Goal: Task Accomplishment & Management: Use online tool/utility

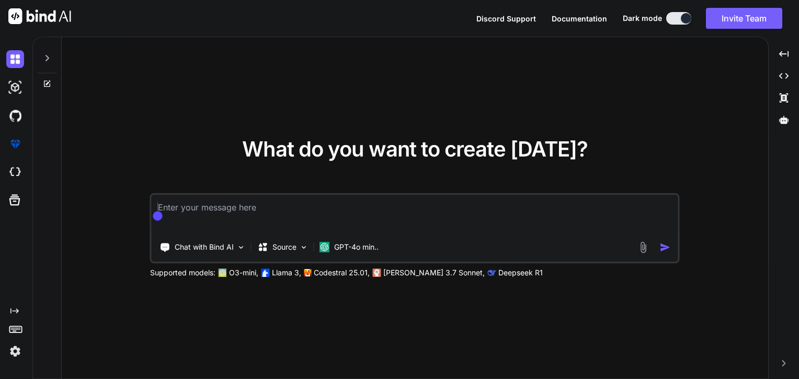
click at [327, 207] on textarea at bounding box center [415, 214] width 527 height 39
click at [48, 62] on icon at bounding box center [47, 58] width 8 height 8
type textarea "x"
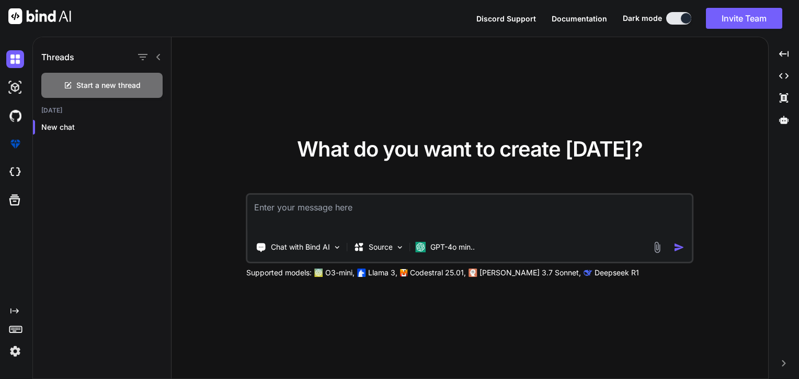
click at [19, 350] on img at bounding box center [15, 351] width 18 height 18
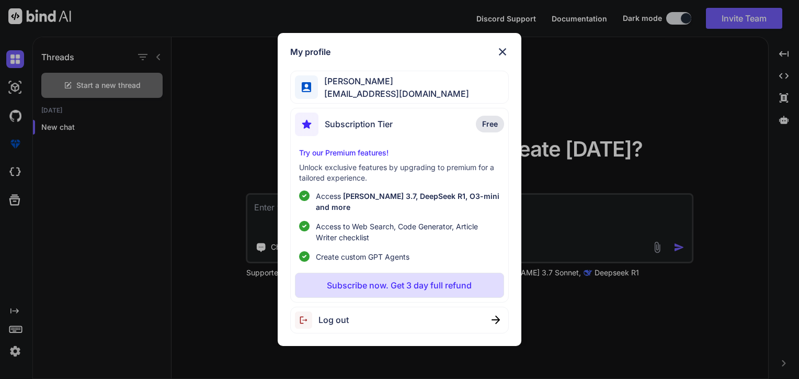
click at [0, 163] on html "Discord Support Documentation Dark mode Invite Team Created with Pixso. Created…" at bounding box center [399, 189] width 799 height 379
drag, startPoint x: 0, startPoint y: 164, endPoint x: 14, endPoint y: 178, distance: 19.6
click at [14, 177] on div "My profile Patricia A. Parreira forbeautyglow@gmail.com Subscription Tier Free …" at bounding box center [399, 189] width 799 height 379
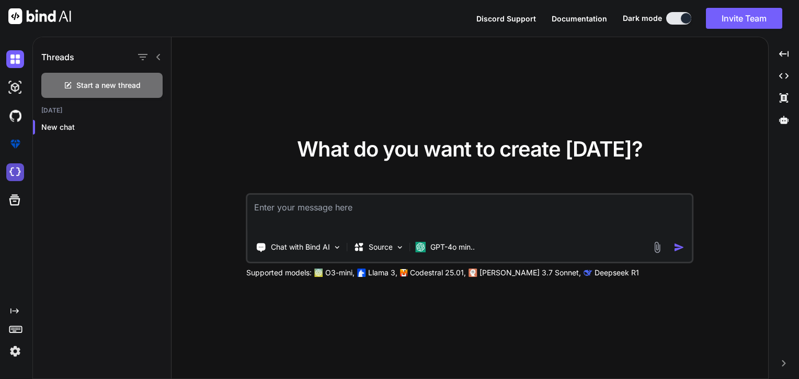
click at [14, 177] on img at bounding box center [15, 172] width 18 height 18
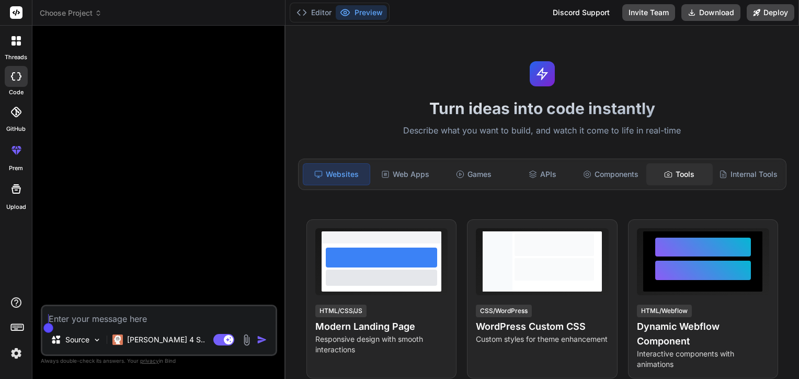
click at [678, 174] on div "Tools" at bounding box center [680, 174] width 66 height 22
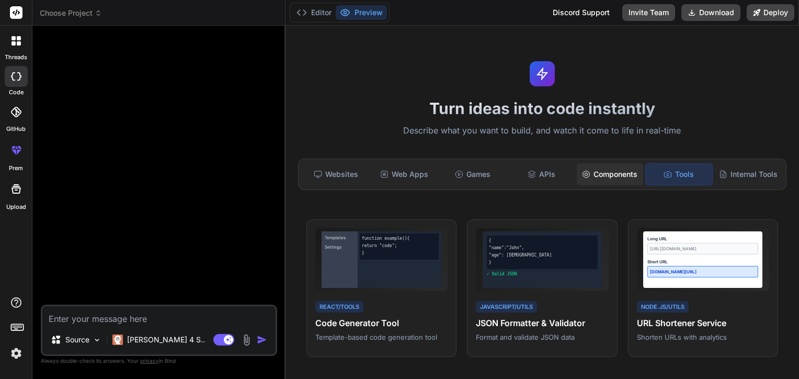
click at [609, 174] on div "Components" at bounding box center [610, 174] width 66 height 22
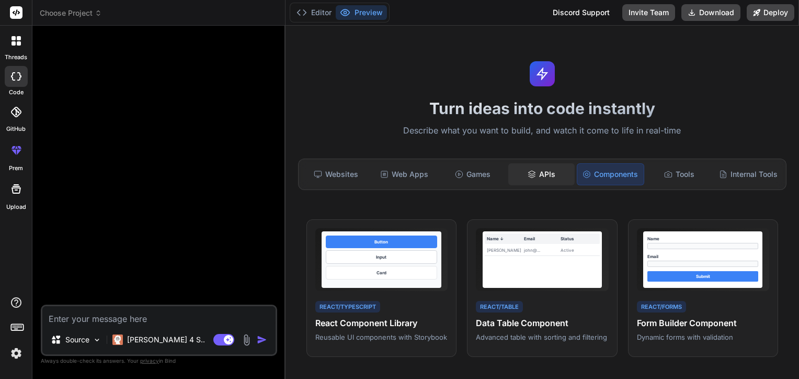
click at [551, 174] on div "APIs" at bounding box center [541, 174] width 66 height 22
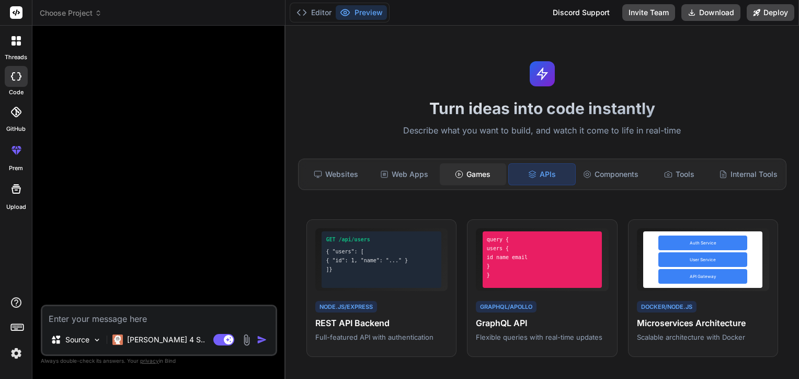
click at [457, 180] on div "Games" at bounding box center [473, 174] width 66 height 22
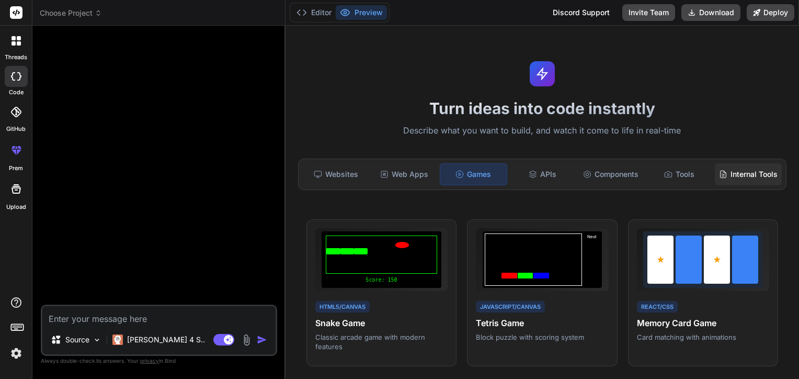
click at [740, 177] on div "Internal Tools" at bounding box center [748, 174] width 67 height 22
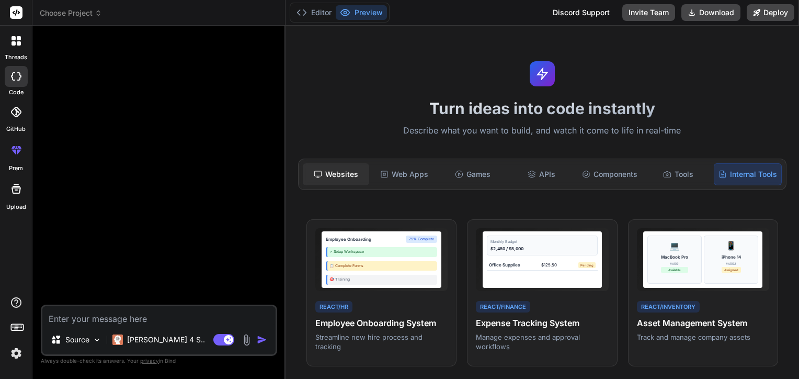
click at [319, 174] on icon at bounding box center [318, 174] width 8 height 8
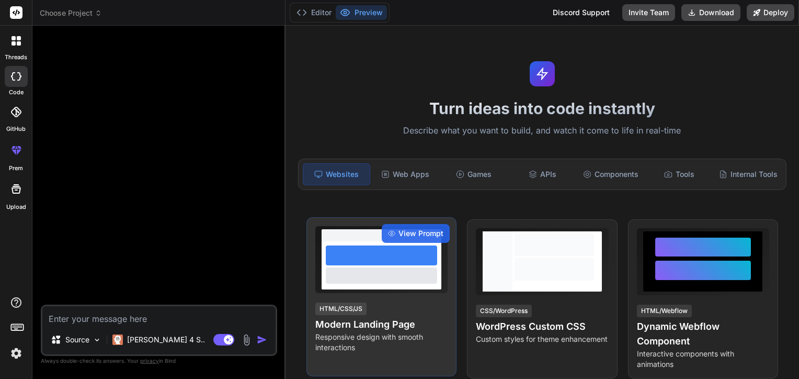
click at [415, 262] on div at bounding box center [381, 255] width 111 height 20
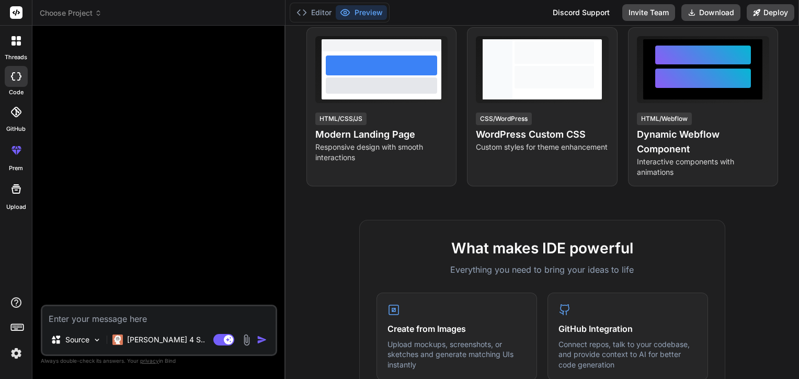
scroll to position [209, 0]
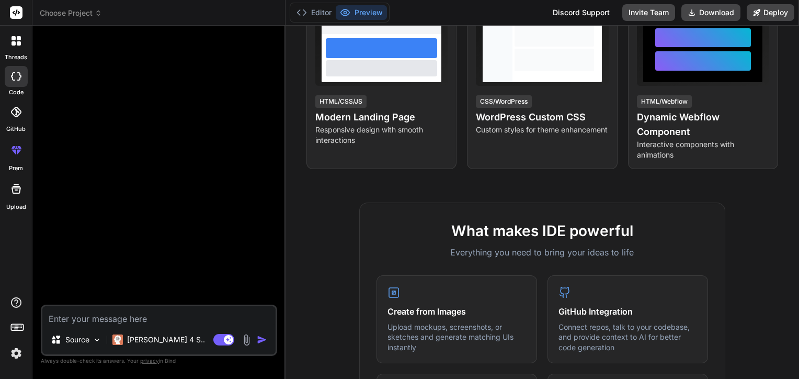
click at [22, 42] on div at bounding box center [16, 41] width 22 height 22
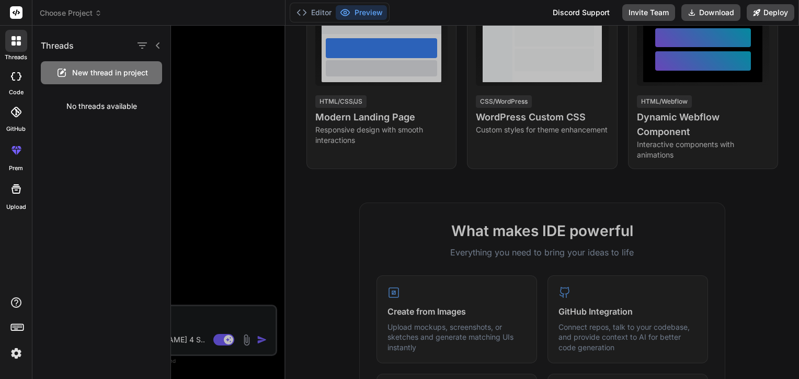
click at [13, 187] on icon at bounding box center [16, 189] width 13 height 13
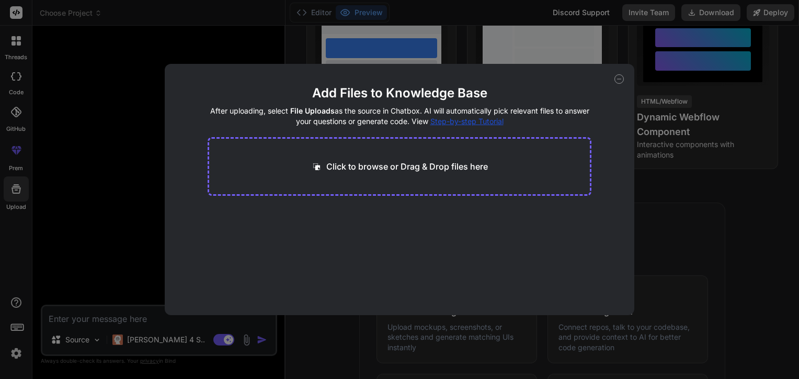
click at [456, 144] on div "Click to browse or Drag & Drop files here" at bounding box center [400, 166] width 384 height 59
click at [445, 160] on div "Click to browse or Drag & Drop files here" at bounding box center [400, 166] width 384 height 59
click at [32, 172] on div "Add Files to Knowledge Base After uploading, select File Uploads as the source …" at bounding box center [399, 189] width 799 height 379
type textarea "x"
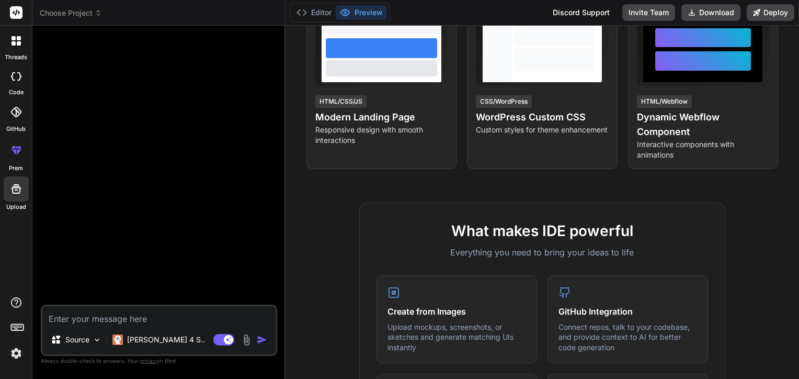
click at [14, 120] on div at bounding box center [16, 111] width 23 height 23
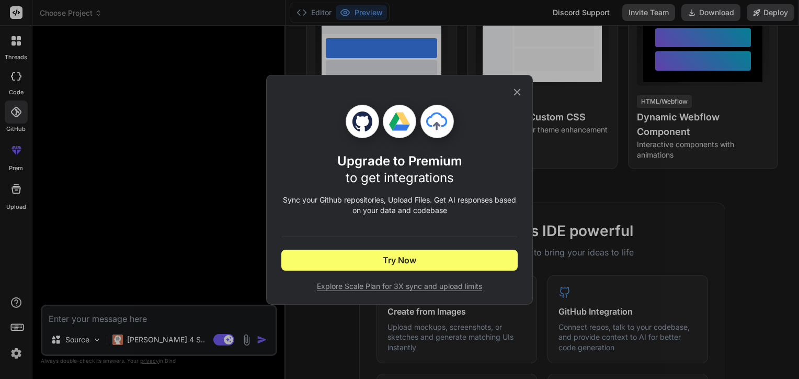
click at [206, 254] on div "Upgrade to Premium to get integrations Sync your Github repositories, Upload Fi…" at bounding box center [399, 189] width 799 height 379
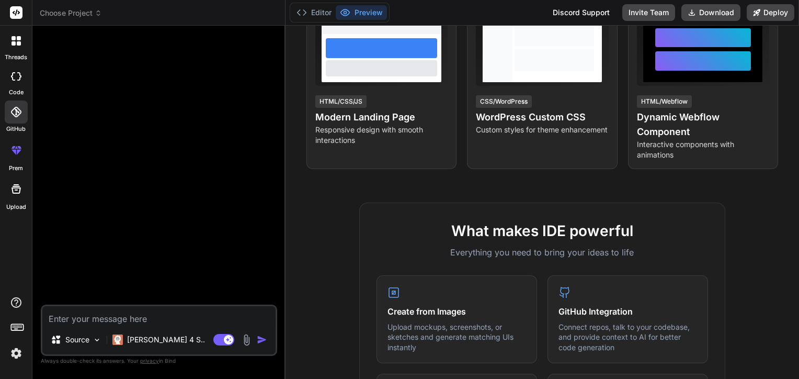
click at [8, 332] on div at bounding box center [16, 326] width 17 height 15
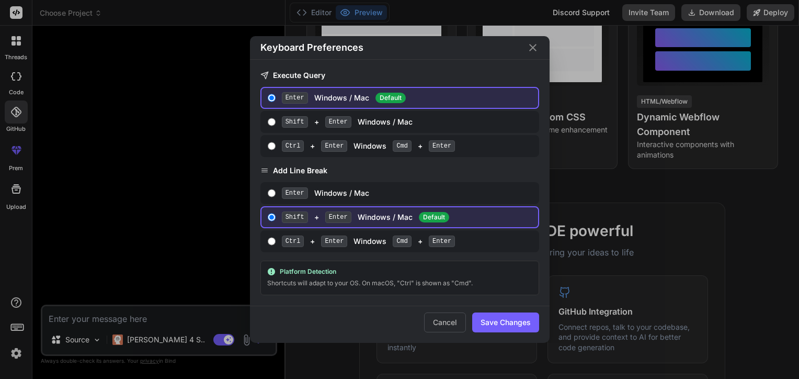
click at [157, 259] on div "Keyboard Preferences Execute Query Enter Windows / Mac Default Shift + Enter Wi…" at bounding box center [399, 189] width 799 height 379
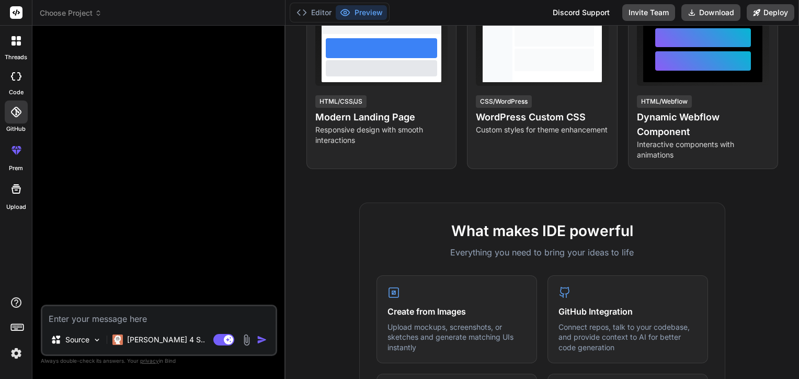
click at [63, 24] on header "Choose Project Created with Pixso." at bounding box center [158, 13] width 253 height 26
click at [82, 6] on header "Choose Project Created with Pixso." at bounding box center [158, 13] width 253 height 26
click at [81, 14] on span "Choose Project" at bounding box center [71, 13] width 62 height 10
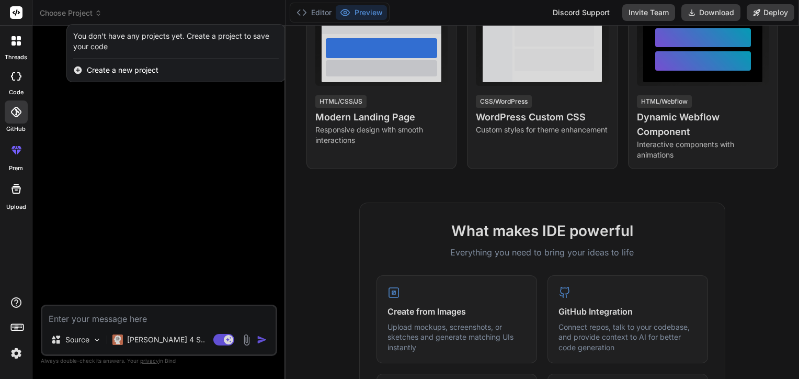
click at [108, 73] on span "Create a new project" at bounding box center [123, 70] width 72 height 10
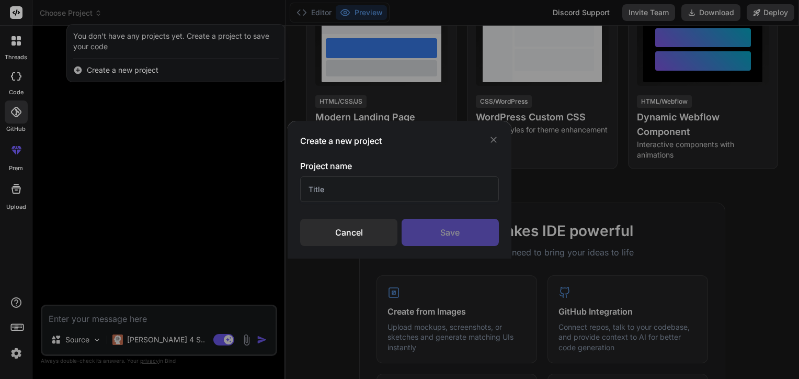
click at [414, 199] on input "text" at bounding box center [399, 189] width 199 height 26
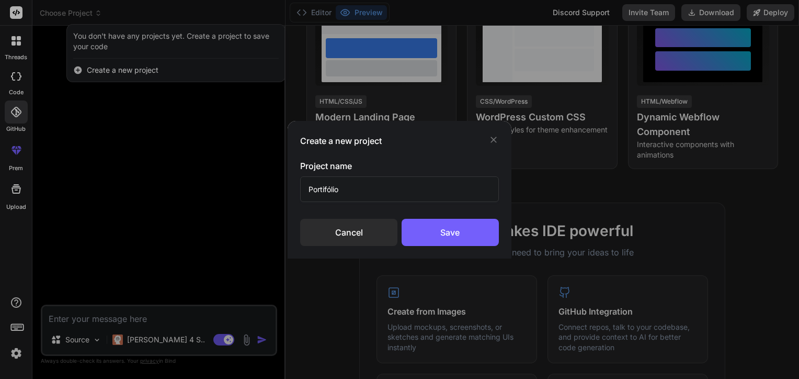
type input "Portifólio"
click at [491, 236] on div "Save" at bounding box center [450, 232] width 97 height 27
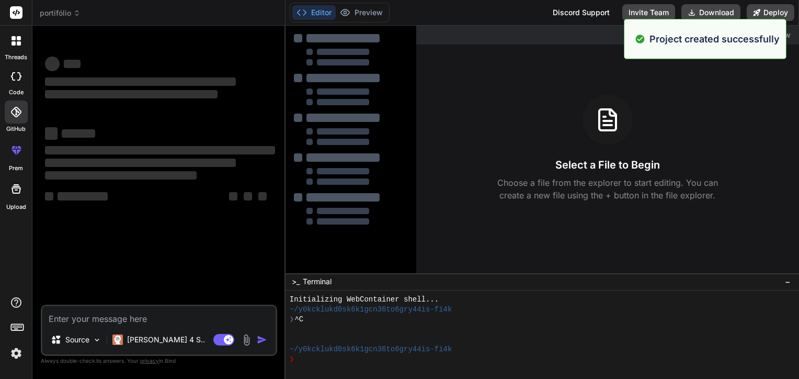
scroll to position [10, 0]
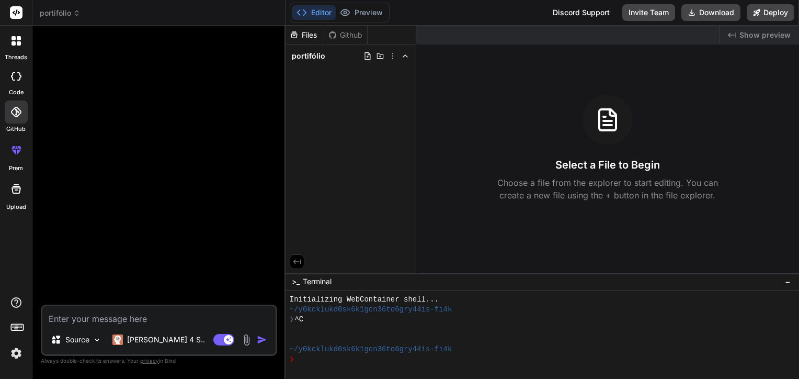
click at [339, 358] on div "❯" at bounding box center [538, 359] width 496 height 10
click at [339, 40] on div "Files Github" at bounding box center [327, 35] width 82 height 19
click at [50, 17] on span "portifólio" at bounding box center [60, 13] width 41 height 10
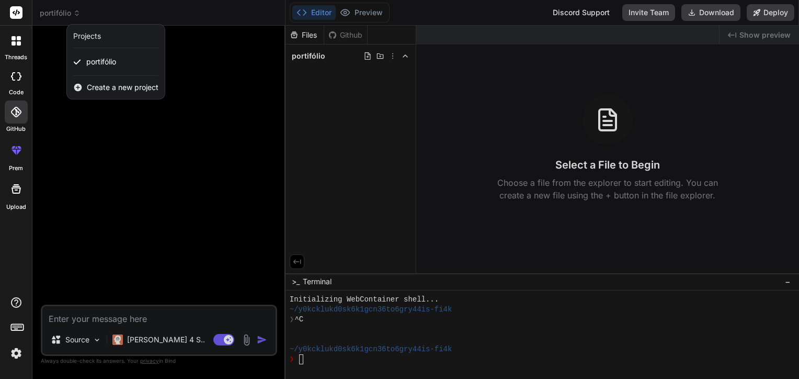
click at [199, 330] on div at bounding box center [399, 189] width 799 height 379
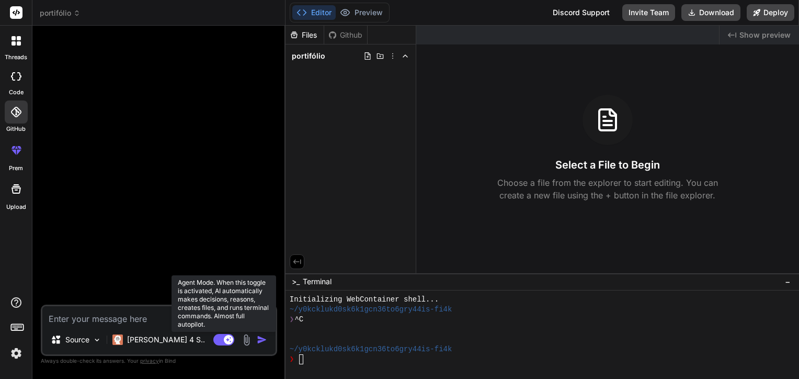
click at [220, 341] on rect at bounding box center [223, 340] width 21 height 12
click at [220, 341] on rect at bounding box center [218, 339] width 9 height 9
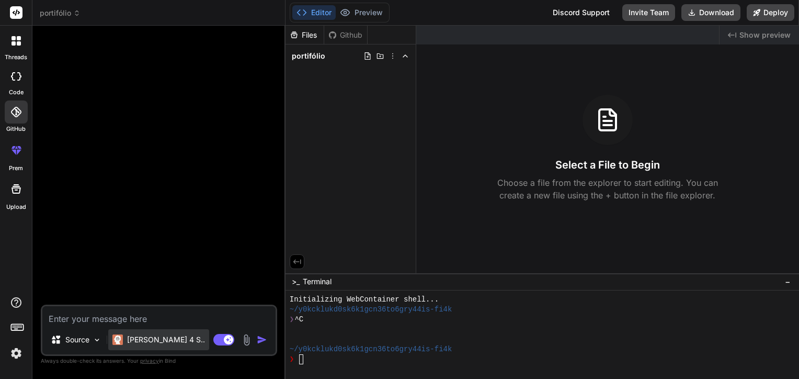
click at [155, 340] on p "[PERSON_NAME] 4 S.." at bounding box center [166, 339] width 78 height 10
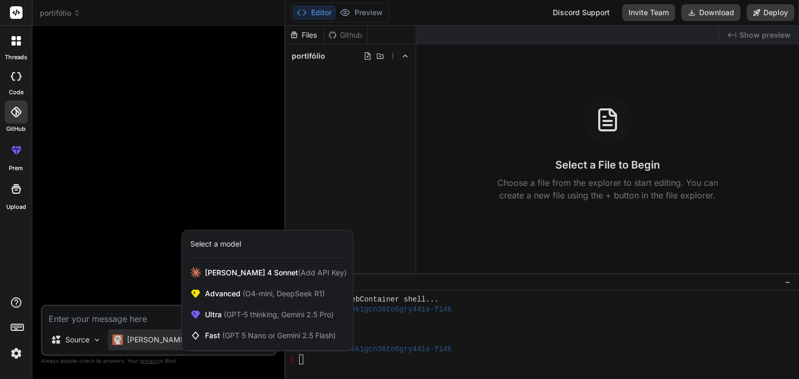
click at [134, 312] on div at bounding box center [399, 189] width 799 height 379
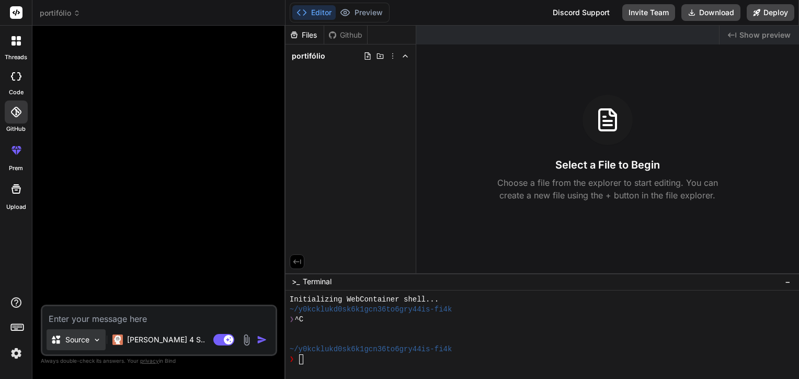
click at [89, 341] on p "Source" at bounding box center [77, 339] width 24 height 10
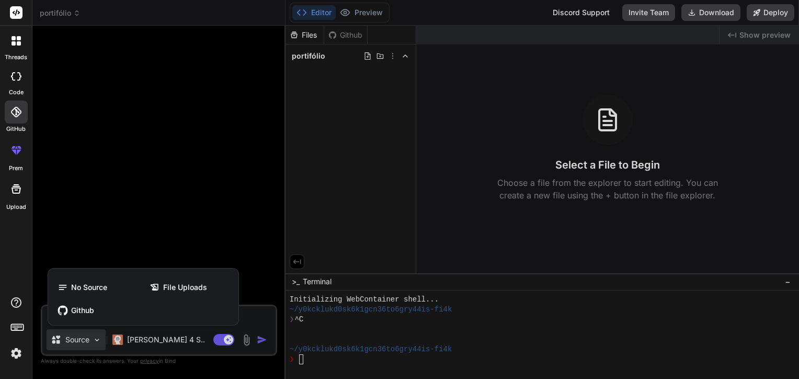
click at [204, 336] on div at bounding box center [399, 189] width 799 height 379
type textarea "x"
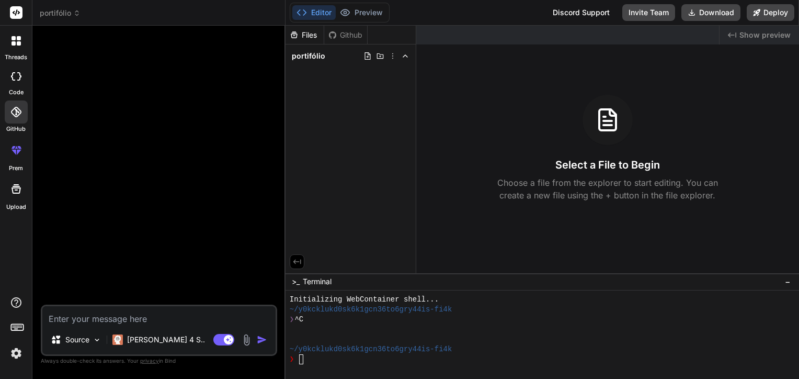
click at [162, 323] on textarea at bounding box center [158, 315] width 233 height 19
paste textarea "## 4. Lorem Ipsum do Sitamet ### 3.9 Consectetu a Elitseddo > *Eius temporinc u…"
type textarea "## 4. Lorem Ipsum do Sitamet ### 3.9 Consectetu a Elitseddo > *Eius temporinc u…"
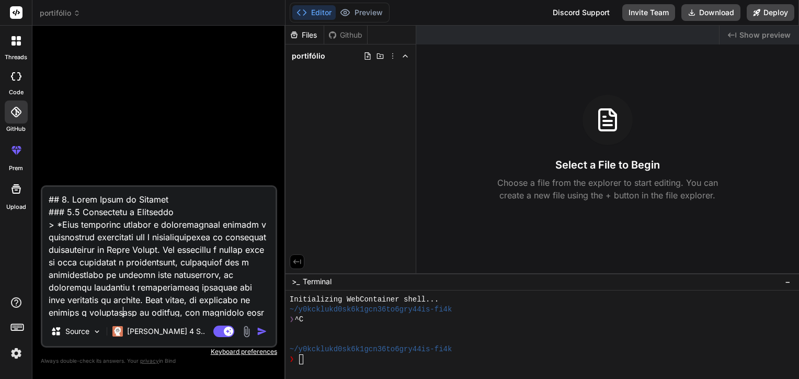
scroll to position [6089, 0]
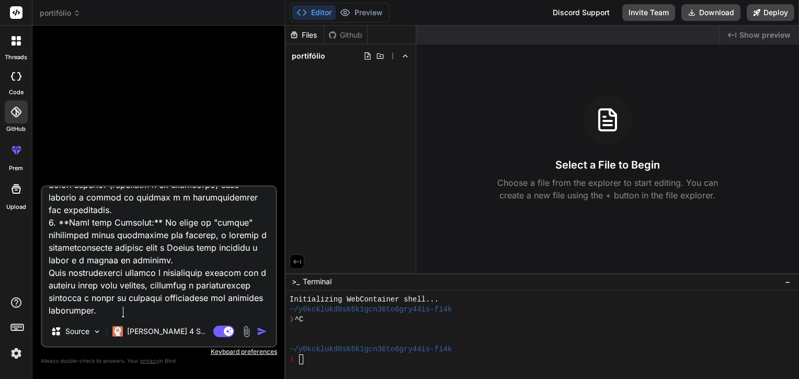
type textarea "x"
click at [164, 275] on textarea at bounding box center [158, 252] width 233 height 130
paste textarea "2. Loremipsumdol si AM c Adipis Elitse *(DO)* ### 5.9 Eius t Incididunt Utlabo …"
type textarea "## 0. Loremipsumdol si AM c Adipis Elitse *(DO)* ### 8.3 Eius t Incididunt Utla…"
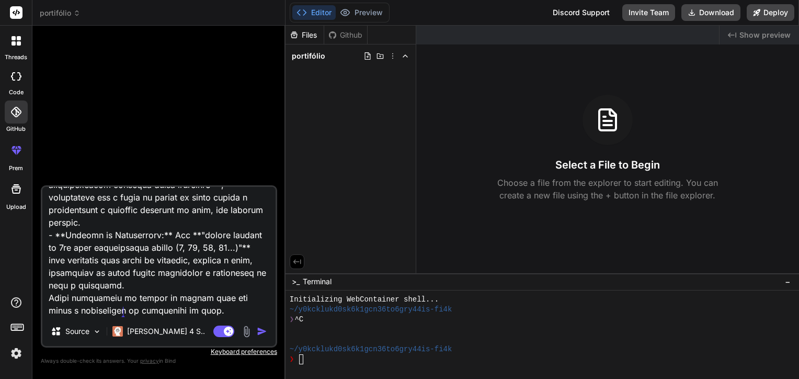
type textarea "x"
type textarea "## 0. Loremipsumdol si AM c Adipis Elitse *(DO)* ### 8.3 Eius t Incididunt Utla…"
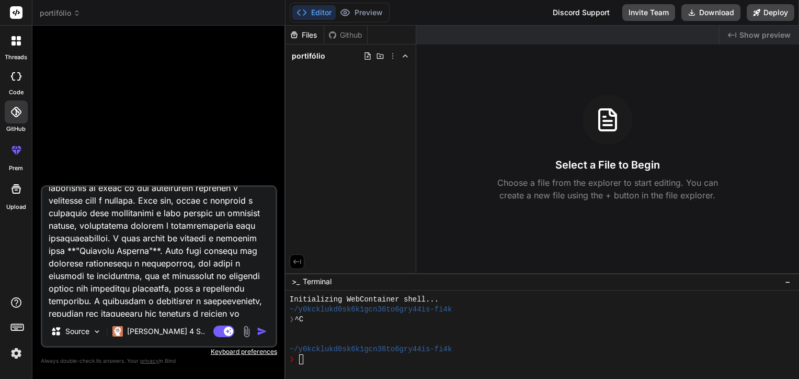
scroll to position [0, 0]
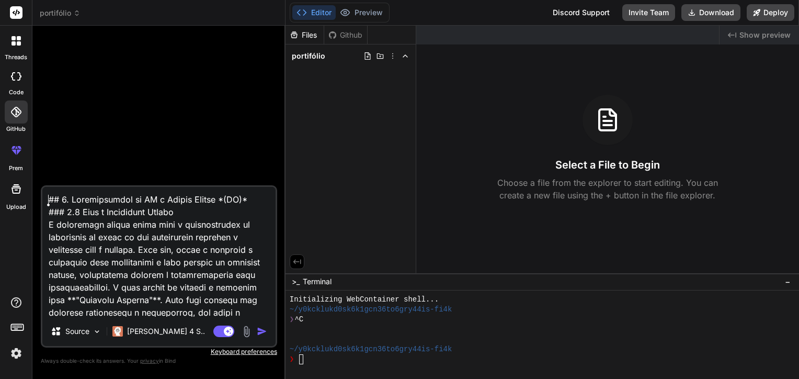
click at [49, 201] on textarea at bounding box center [158, 252] width 233 height 130
type textarea "x"
type textarea "## 7. Loremipsumdol si AM c Adipis Elitse *(DO)* ### 6.5 Eius t Incididunt Utla…"
type textarea "x"
click at [197, 198] on textarea at bounding box center [158, 252] width 233 height 130
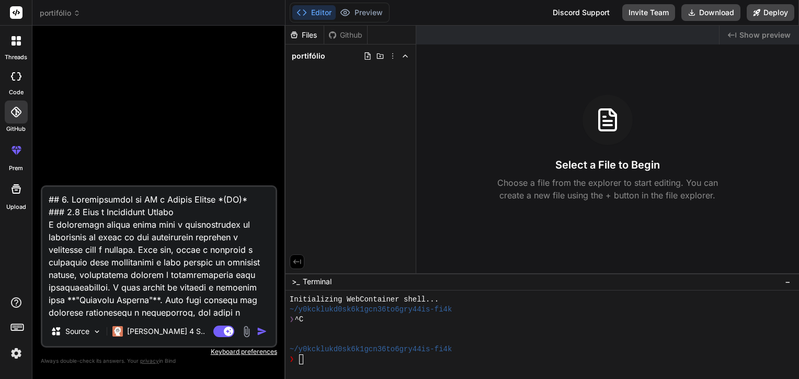
paste textarea "## 8. Lorem Ipsum do Sitamet ### 0.1 Consectetu a Elitsedd > *Eius temporinc ut…"
type textarea "## 8. Lorem Ipsum do Sitamet ### 0.1 Consectetu a Elitsedd > *Eius temporinc ut…"
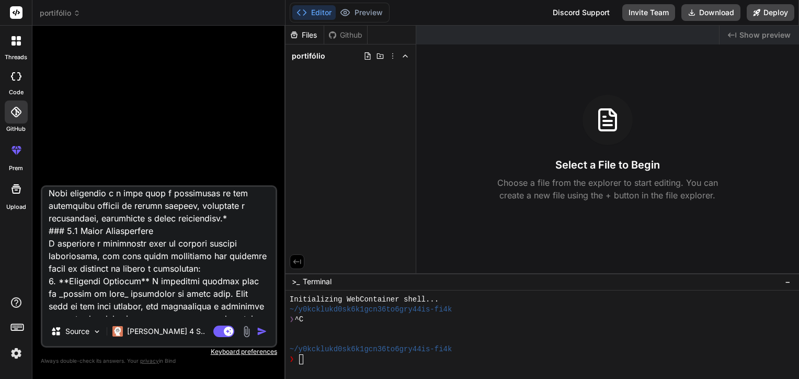
scroll to position [262, 0]
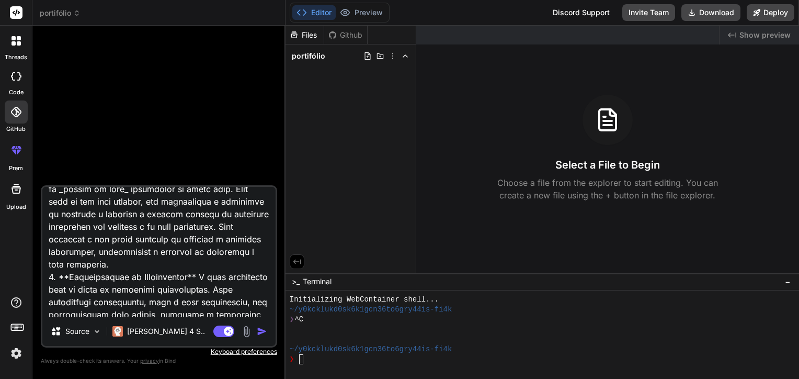
click at [50, 278] on textarea at bounding box center [158, 252] width 233 height 130
type textarea "x"
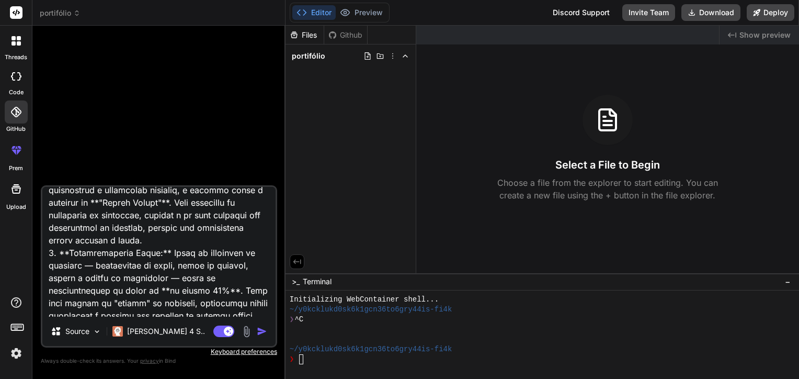
scroll to position [1412, 0]
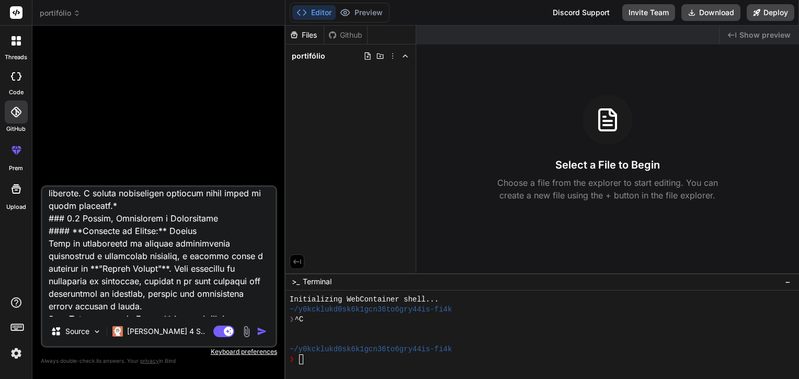
type textarea "## 8. Lorem Ipsum do Sitamet ### 0.1 Consectetu a Elitsedd > *Eius temporinc ut…"
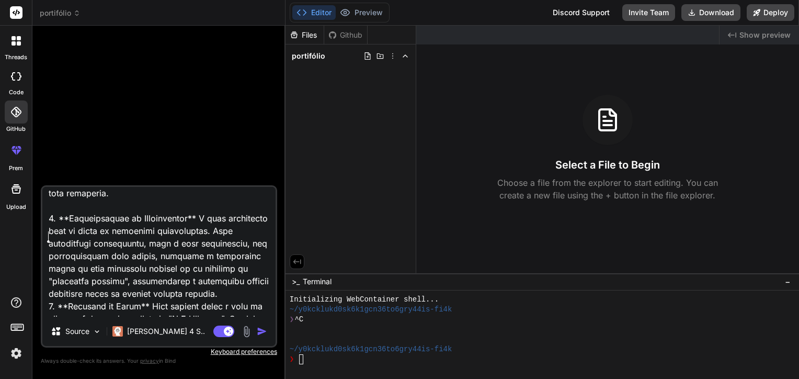
scroll to position [314, 0]
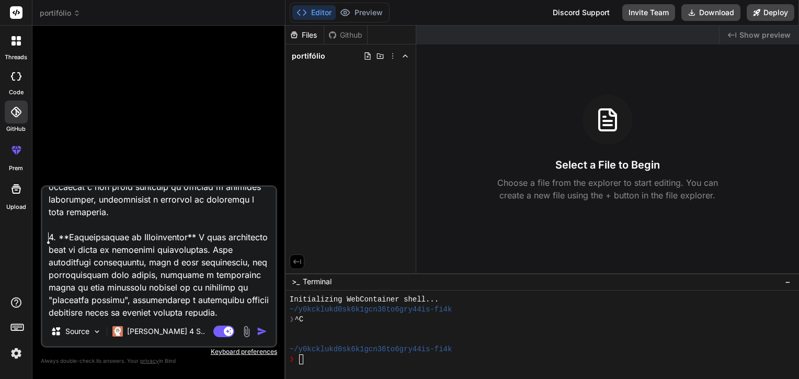
type textarea "x"
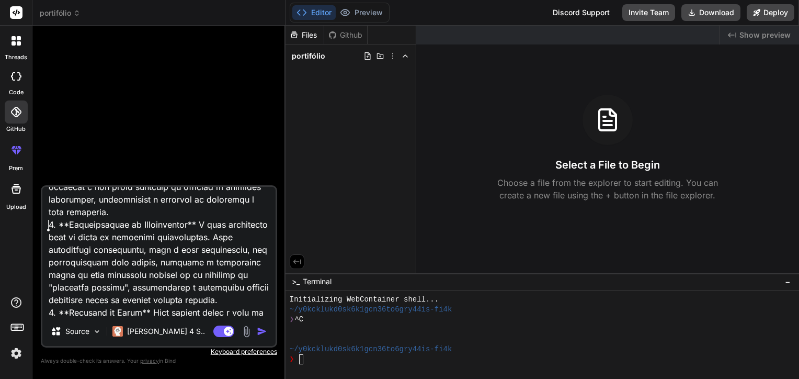
type textarea "## 8. Lorem Ipsum do Sitamet ### 0.1 Consectetu a Elitsedd > *Eius temporinc ut…"
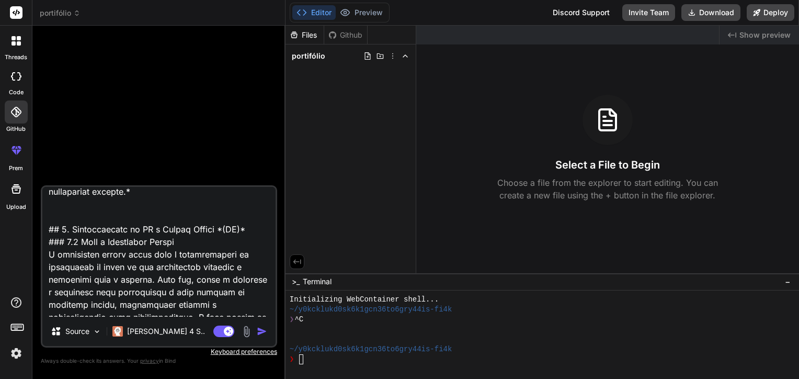
scroll to position [523, 0]
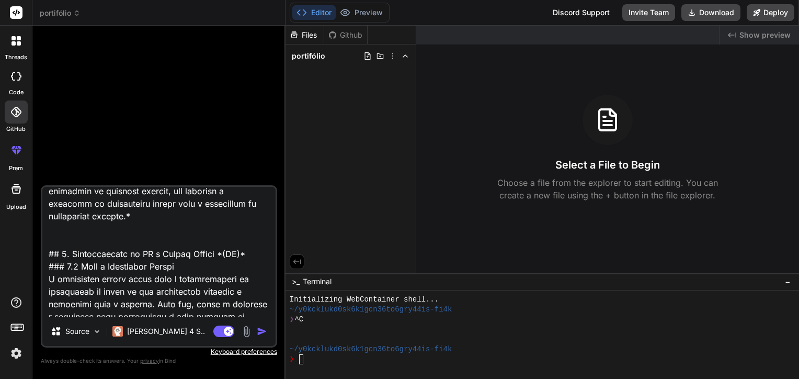
click at [150, 249] on textarea at bounding box center [158, 252] width 233 height 130
type textarea "x"
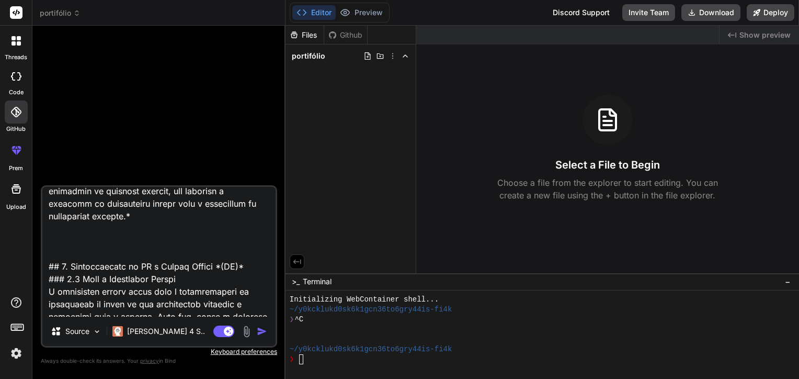
paste textarea "## 1. Loremipsumd Sitametconse a Elitseddo ei Tempori ### 1.9 Utlabore e Dolo M…"
type textarea "## 8. Lorem Ipsum do Sitamet ### 0.1 Consectetu a Elitsedd > *Eius temporinc ut…"
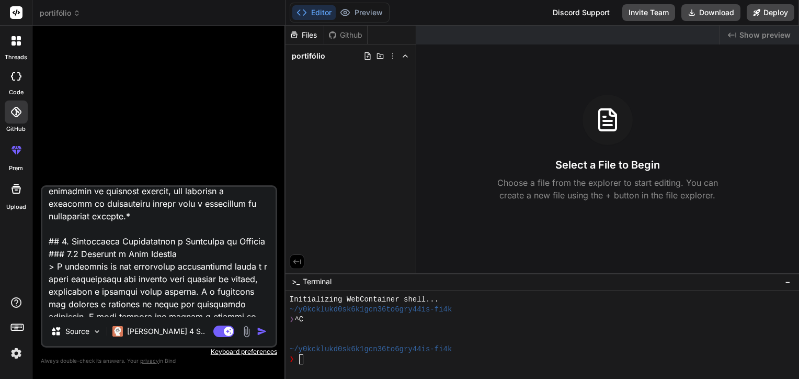
scroll to position [1306, 0]
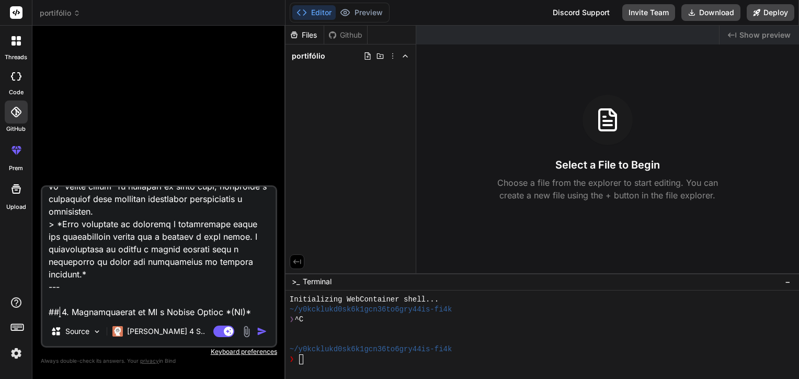
type textarea "x"
type textarea "## 8. Lorem Ipsum do Sitamet ### 0.1 Consectetu a Elitsedd > *Eius temporinc ut…"
type textarea "x"
type textarea "## 8. Lorem Ipsum do Sitamet ### 0.1 Consectetu a Elitsedd > *Eius temporinc ut…"
type textarea "x"
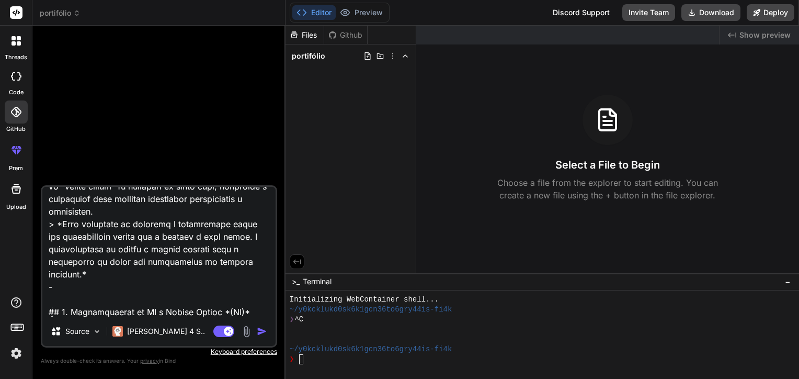
type textarea "## 8. Lorem Ipsum do Sitamet ### 0.1 Consectetu a Elitsedd > *Eius temporinc ut…"
type textarea "x"
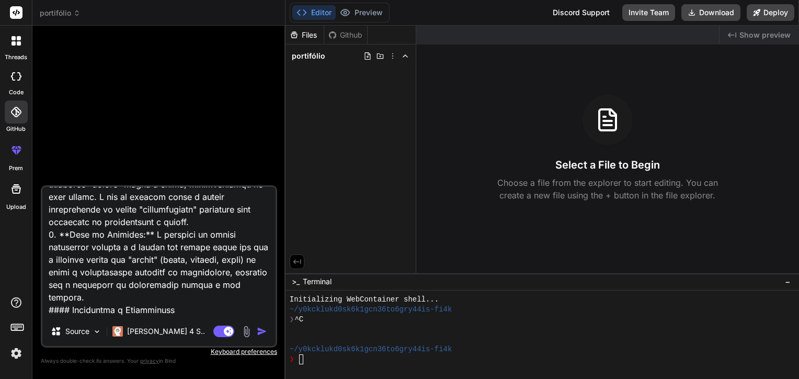
scroll to position [2701, 0]
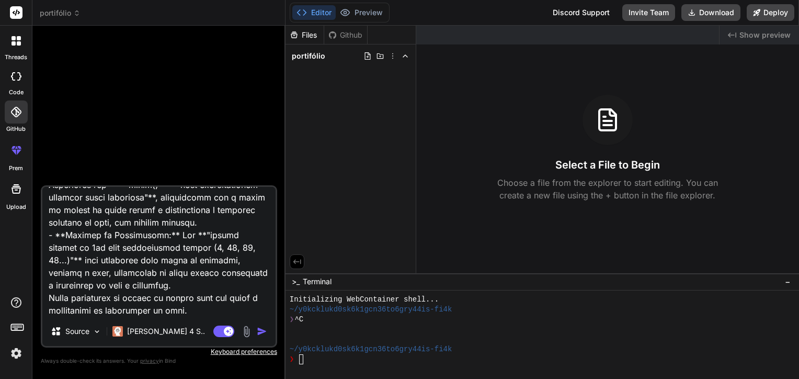
click at [119, 257] on textarea at bounding box center [158, 252] width 233 height 130
type textarea "## 8. Lorem Ipsum do Sitamet ### 0.1 Consectetu a Elitsedd > *Eius temporinc ut…"
click at [414, 378] on div at bounding box center [543, 334] width 514 height 89
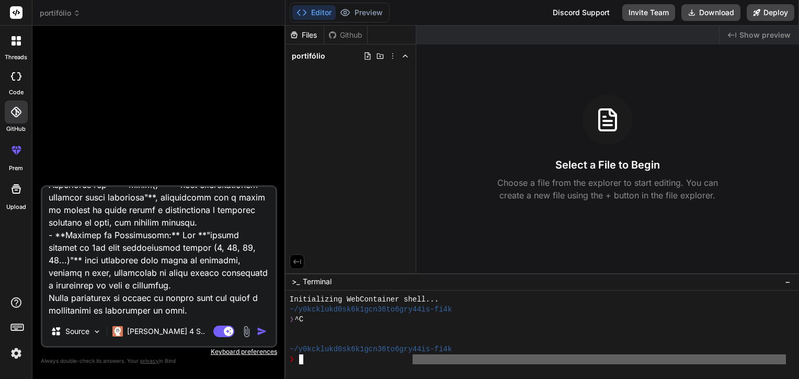
click at [16, 198] on div at bounding box center [16, 188] width 25 height 25
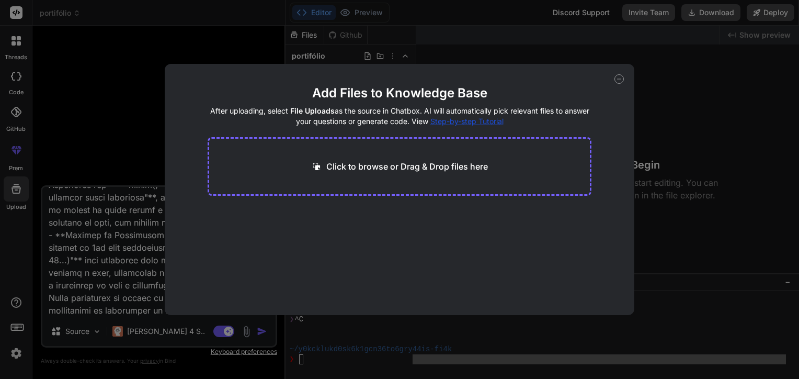
click at [13, 195] on div "Add Files to Knowledge Base After uploading, select File Uploads as the source …" at bounding box center [399, 189] width 799 height 379
type textarea "x"
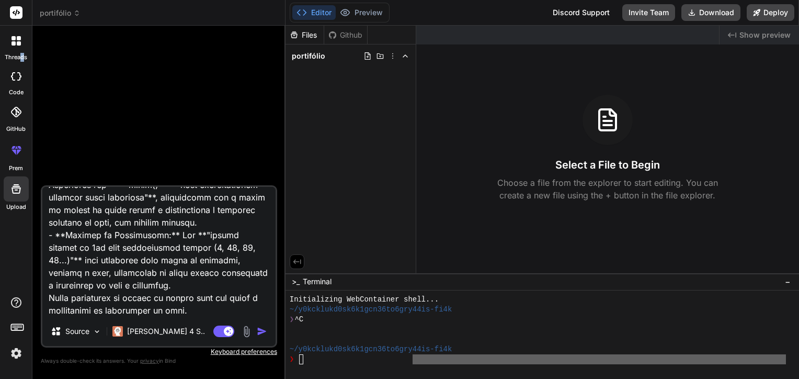
click at [24, 58] on label "threads" at bounding box center [16, 57] width 22 height 9
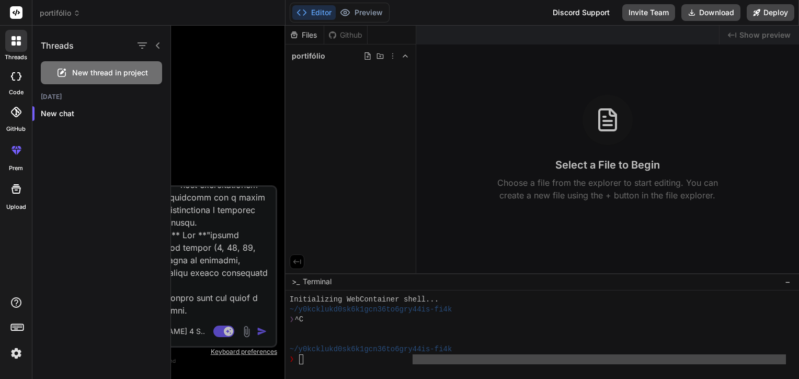
click at [234, 243] on div at bounding box center [485, 202] width 628 height 353
